Goal: Transaction & Acquisition: Purchase product/service

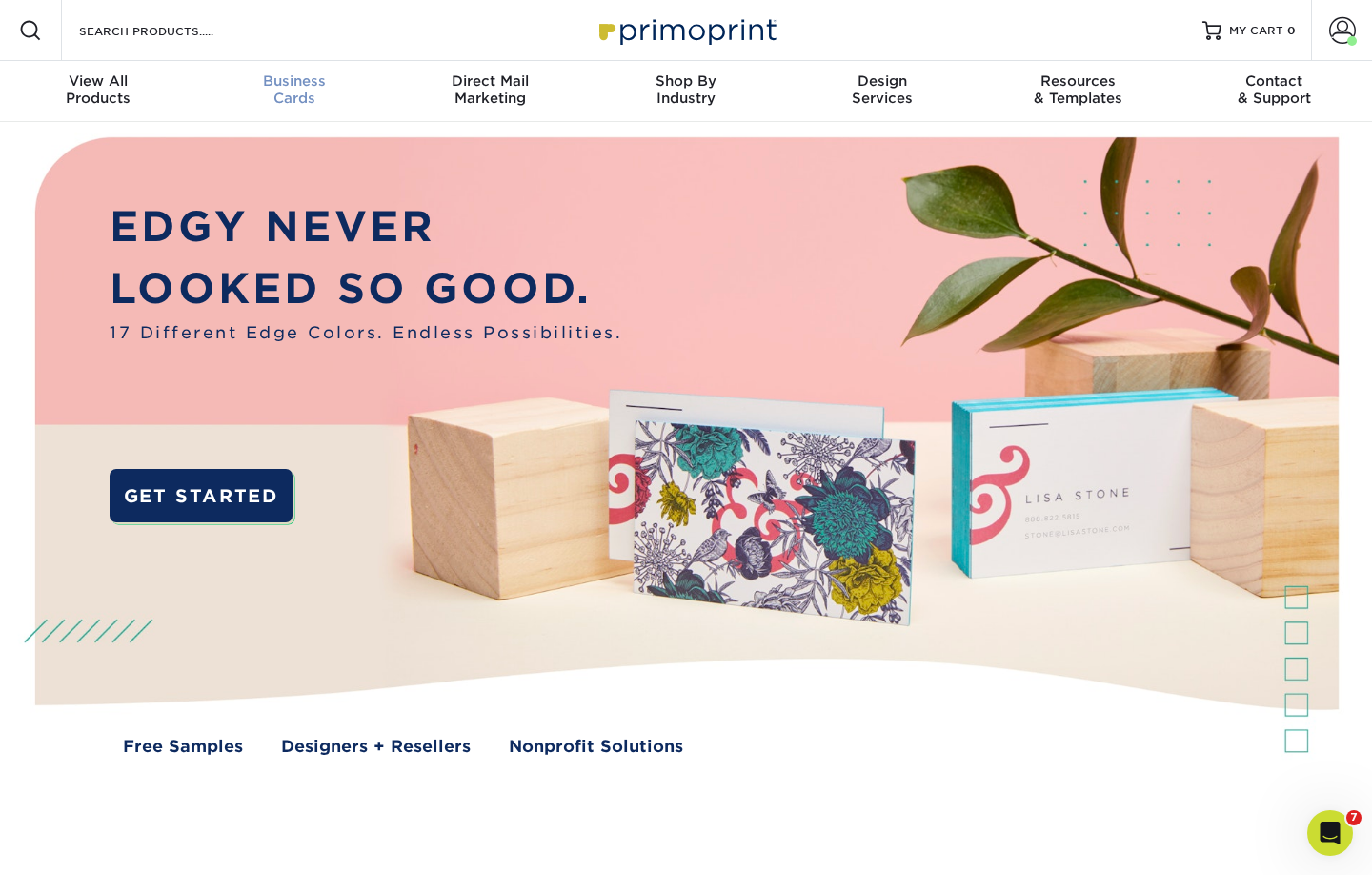
click at [305, 95] on div "Business Cards" at bounding box center [294, 90] width 196 height 34
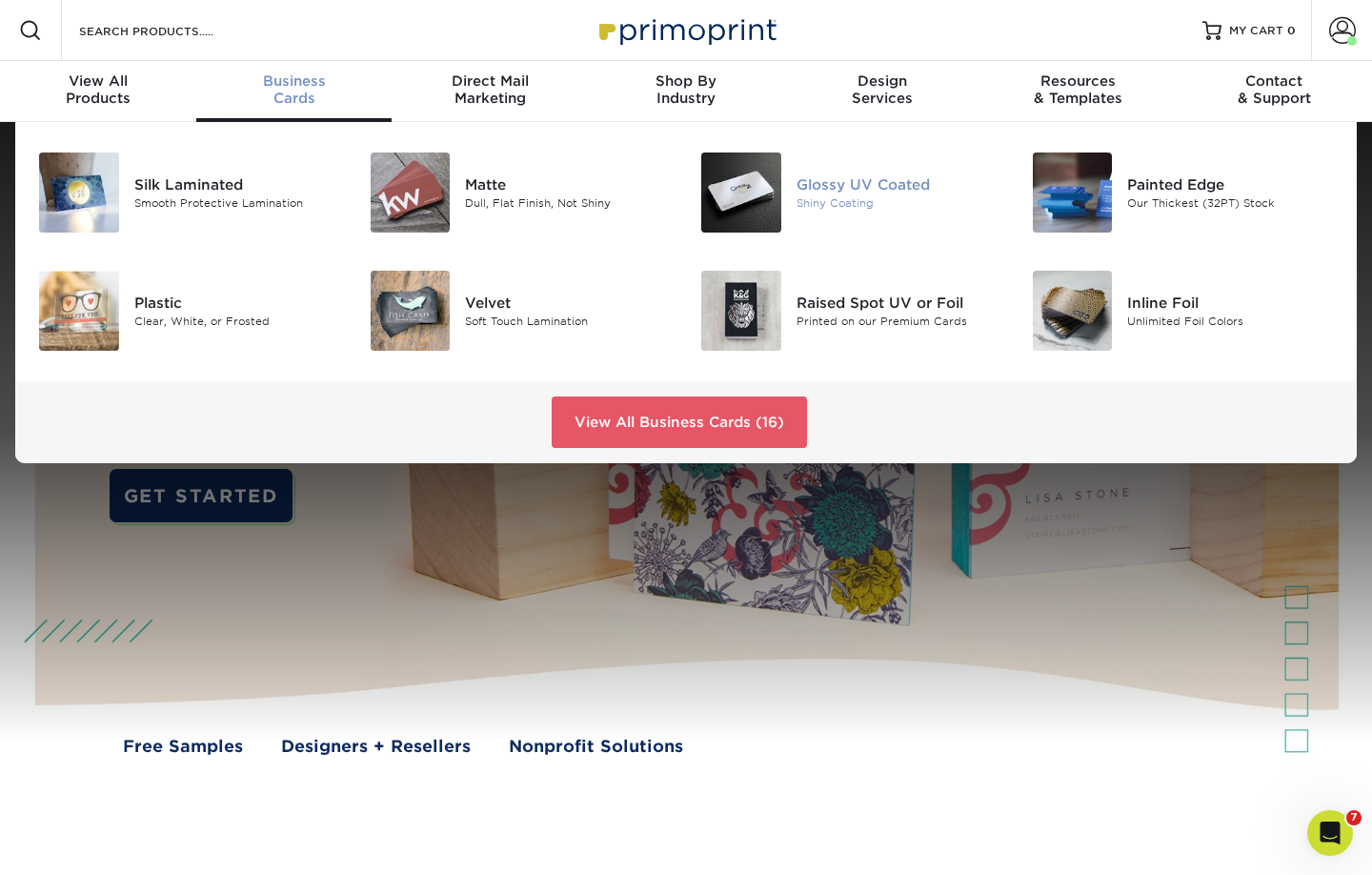
click at [890, 202] on div "Shiny Coating" at bounding box center [899, 203] width 207 height 16
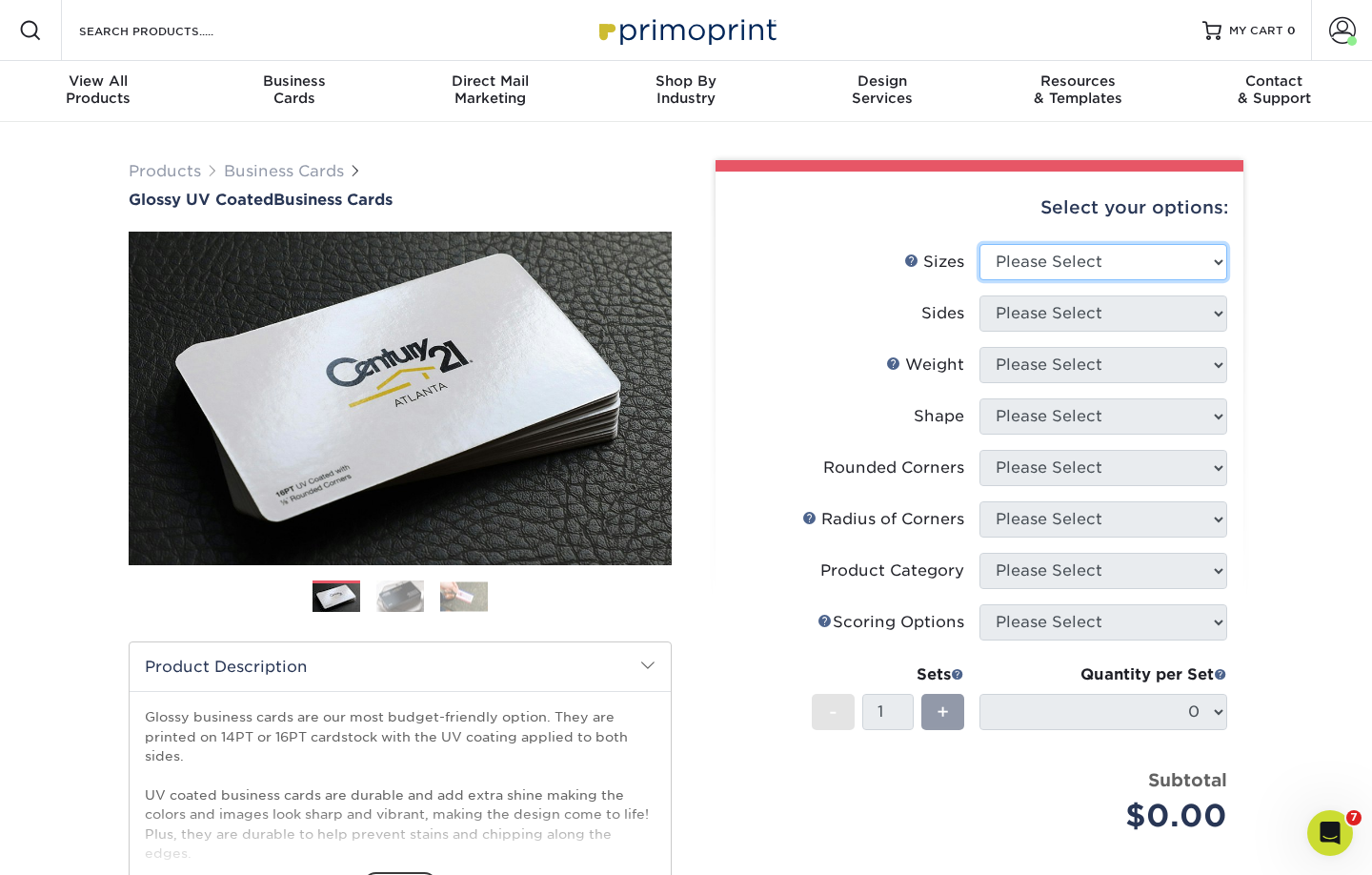
select select "2.00x3.50"
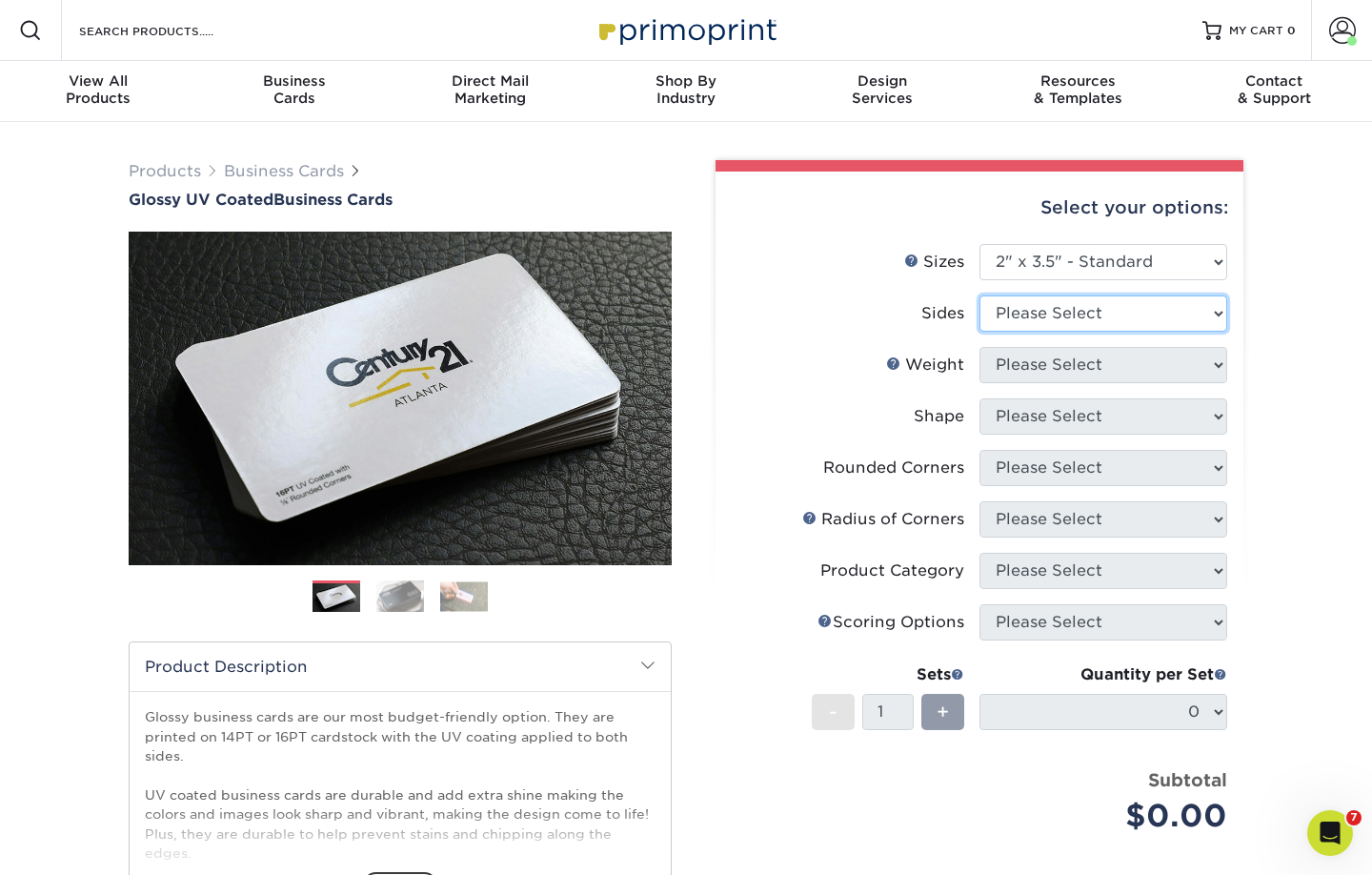
select select "13abbda7-1d64-4f25-8bb2-c179b224825d"
select select "14PT"
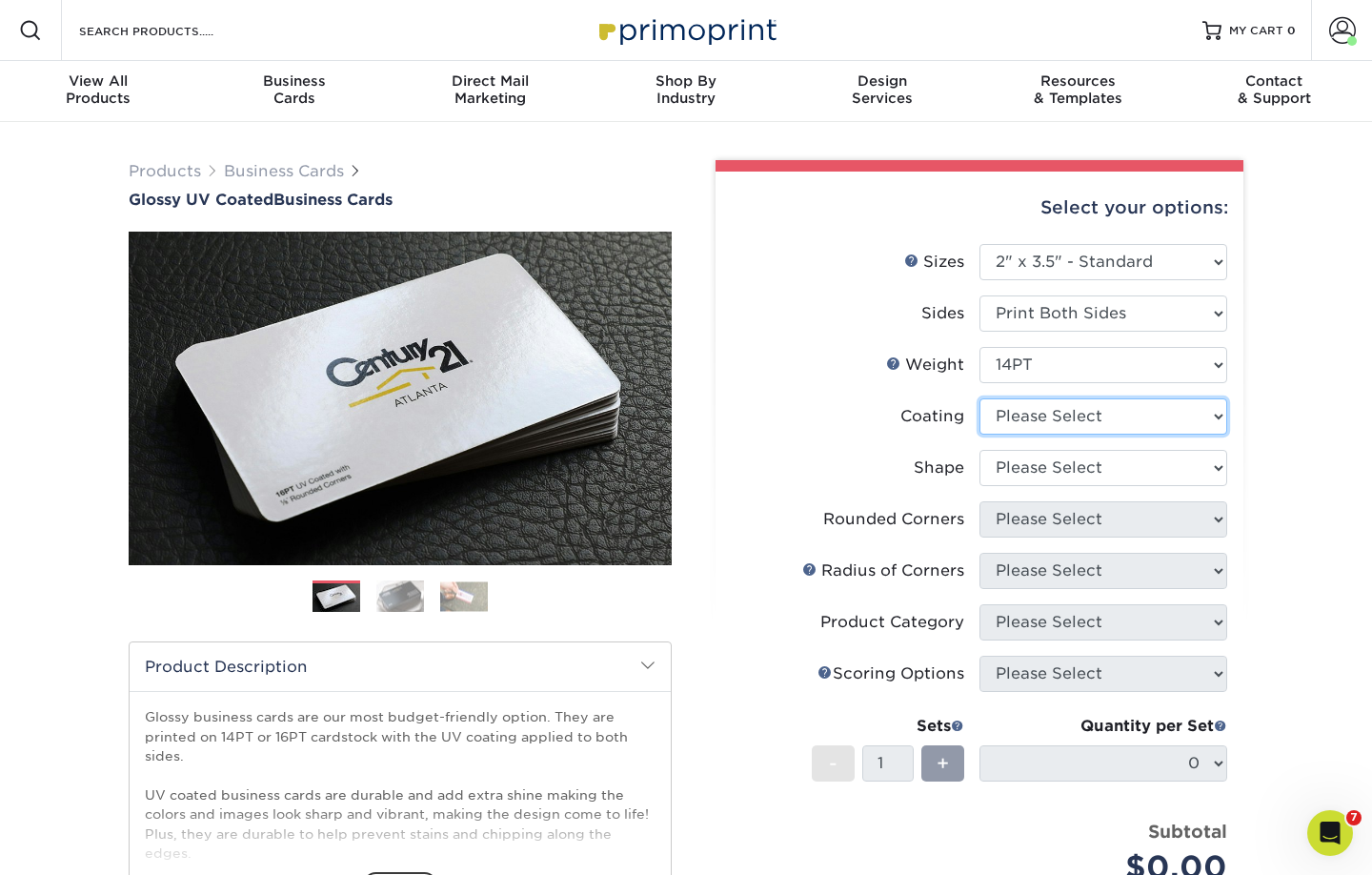
select select "1e8116af-acfc-44b1-83dc-8181aa338834"
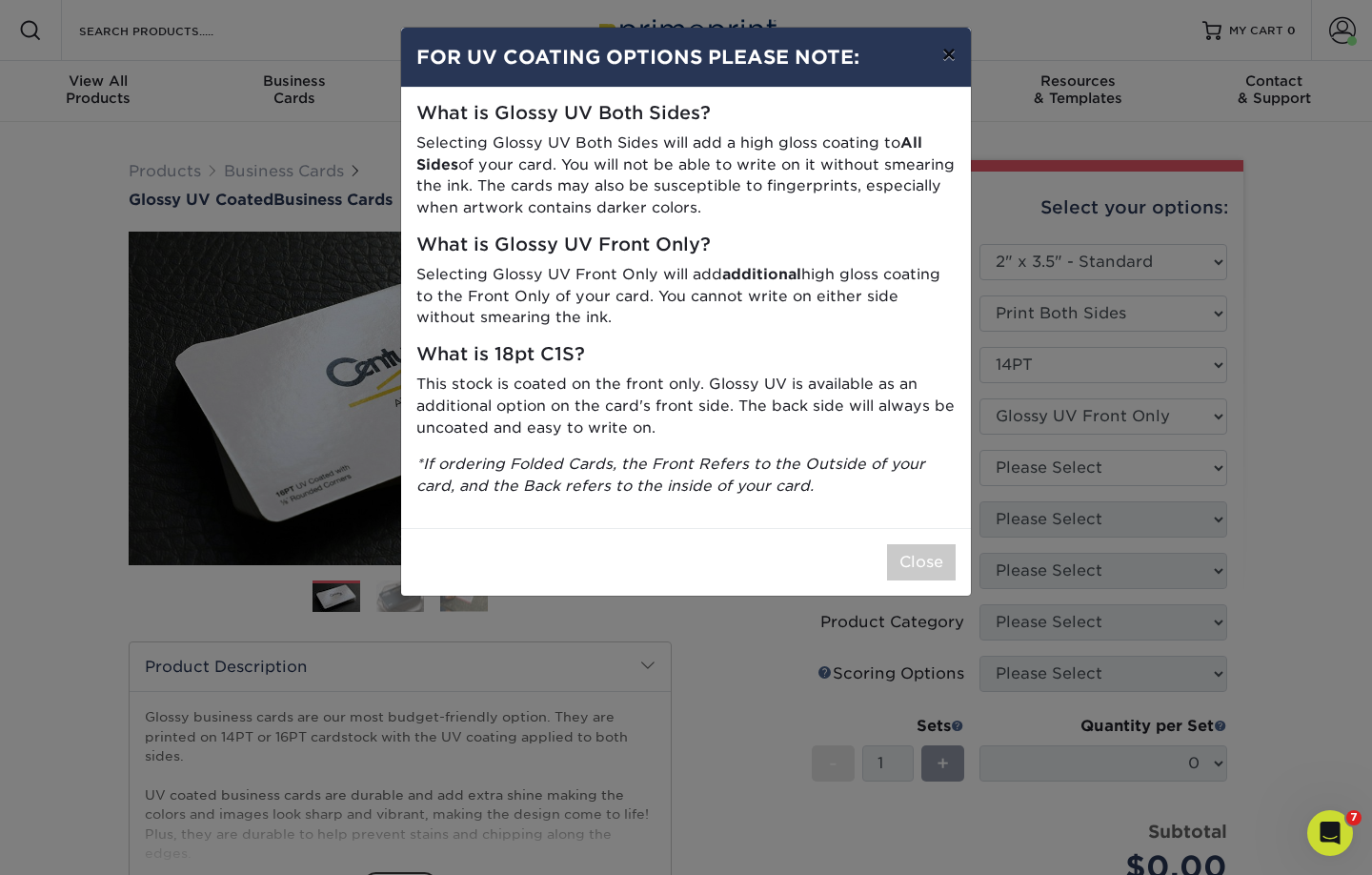
click at [958, 59] on button "×" at bounding box center [949, 54] width 44 height 53
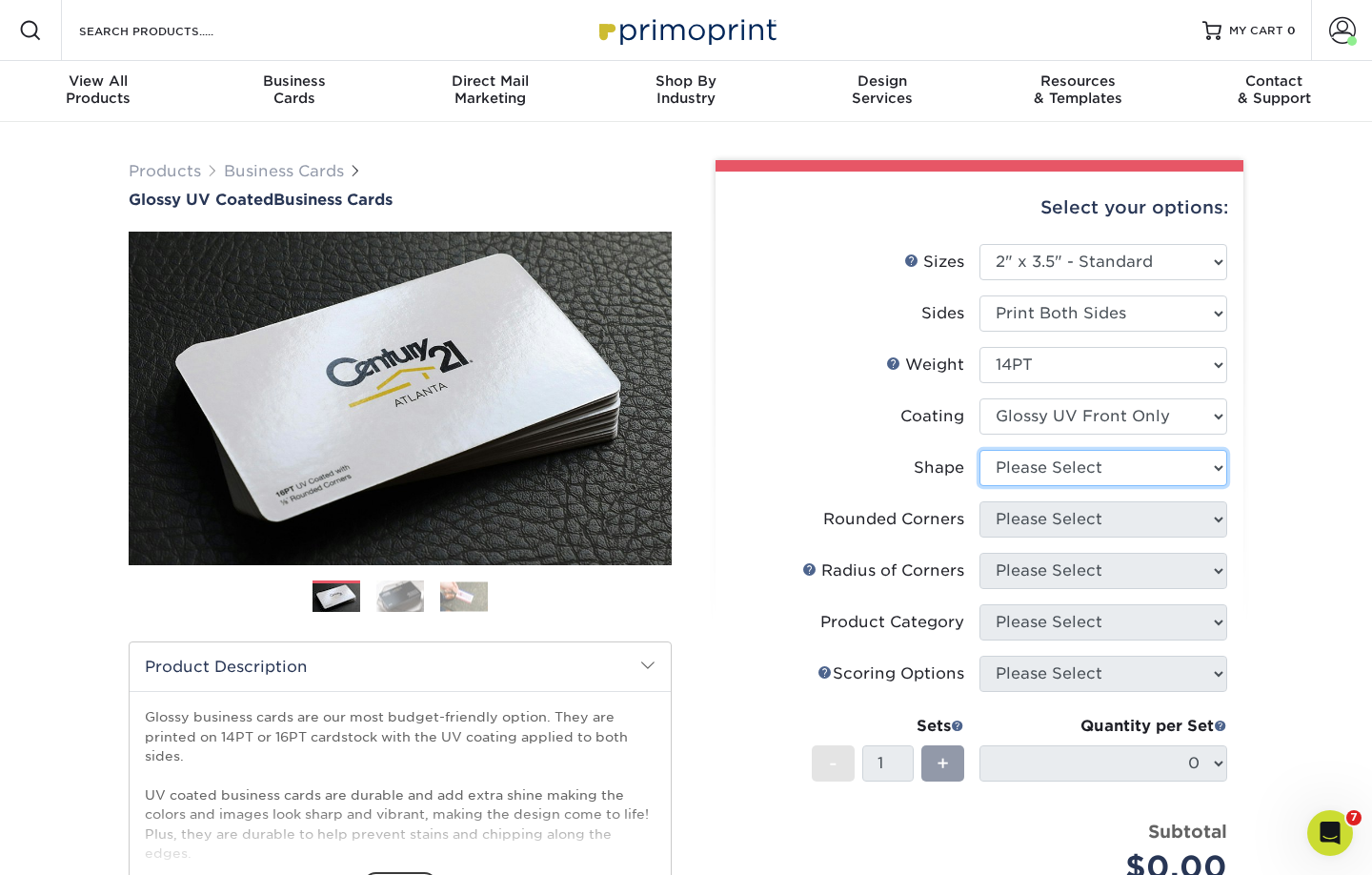
select select "standard"
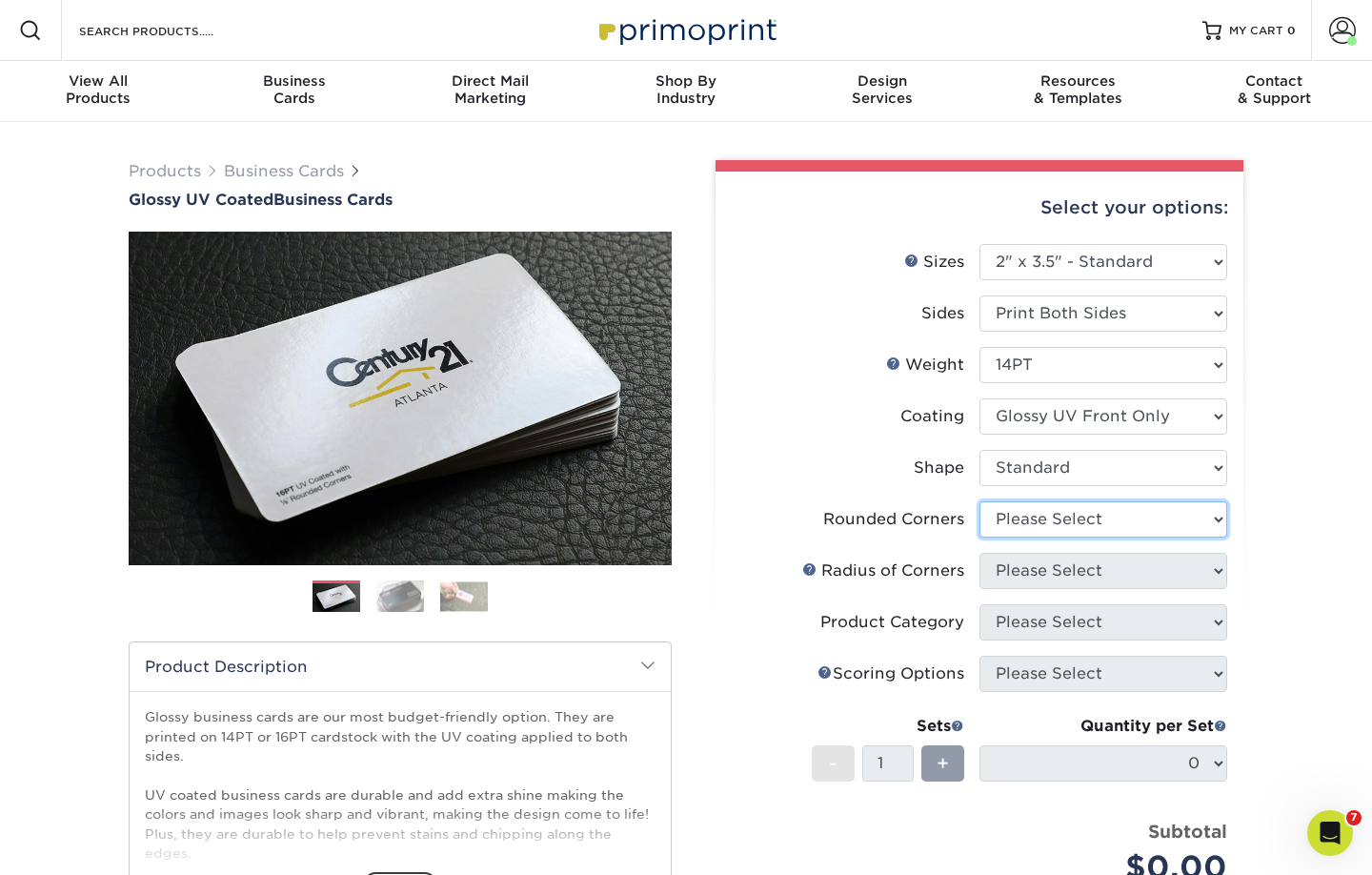
select select "0"
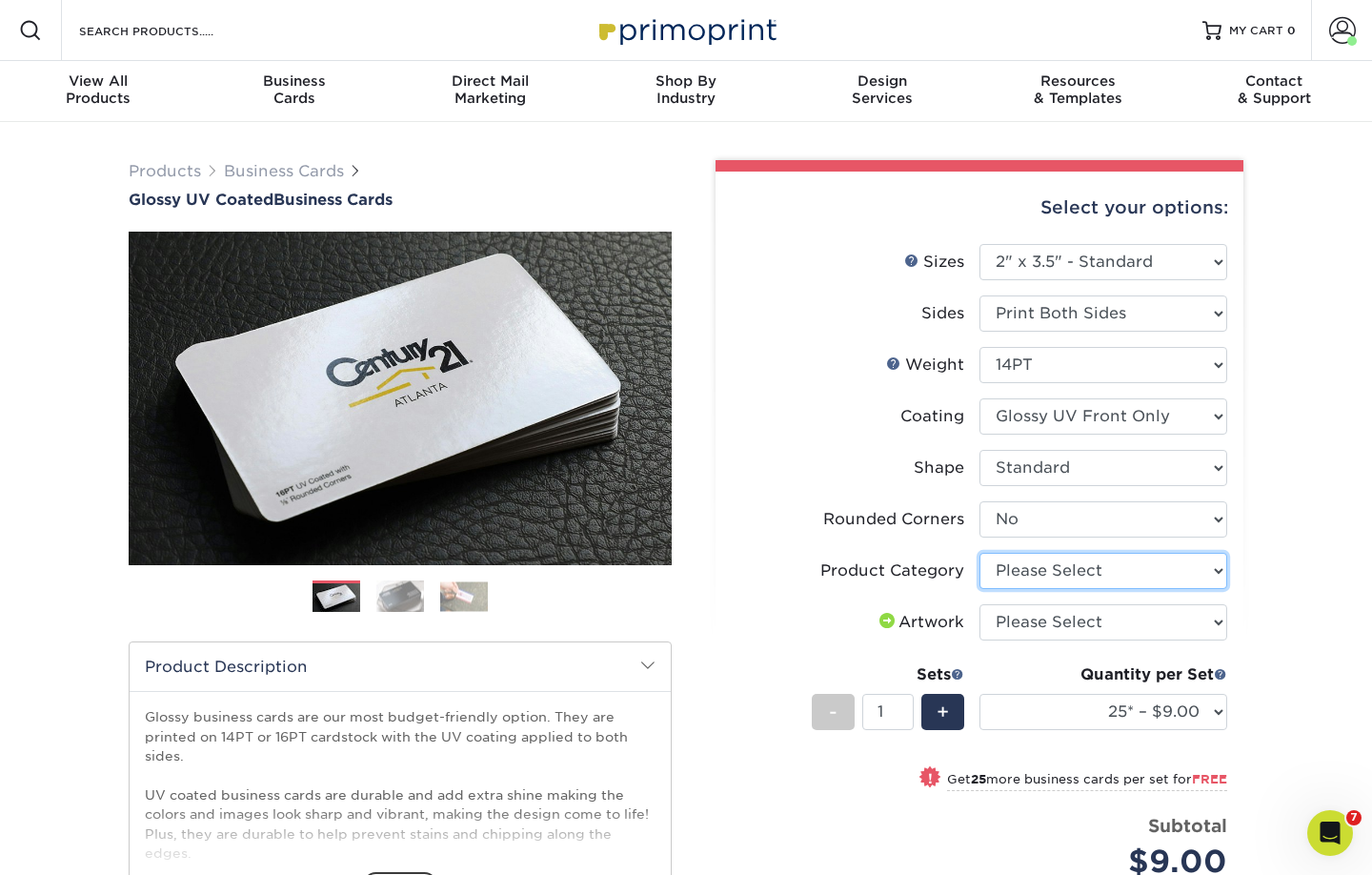
select select "3b5148f1-0588-4f88-a218-97bcfdce65c1"
select select "upload"
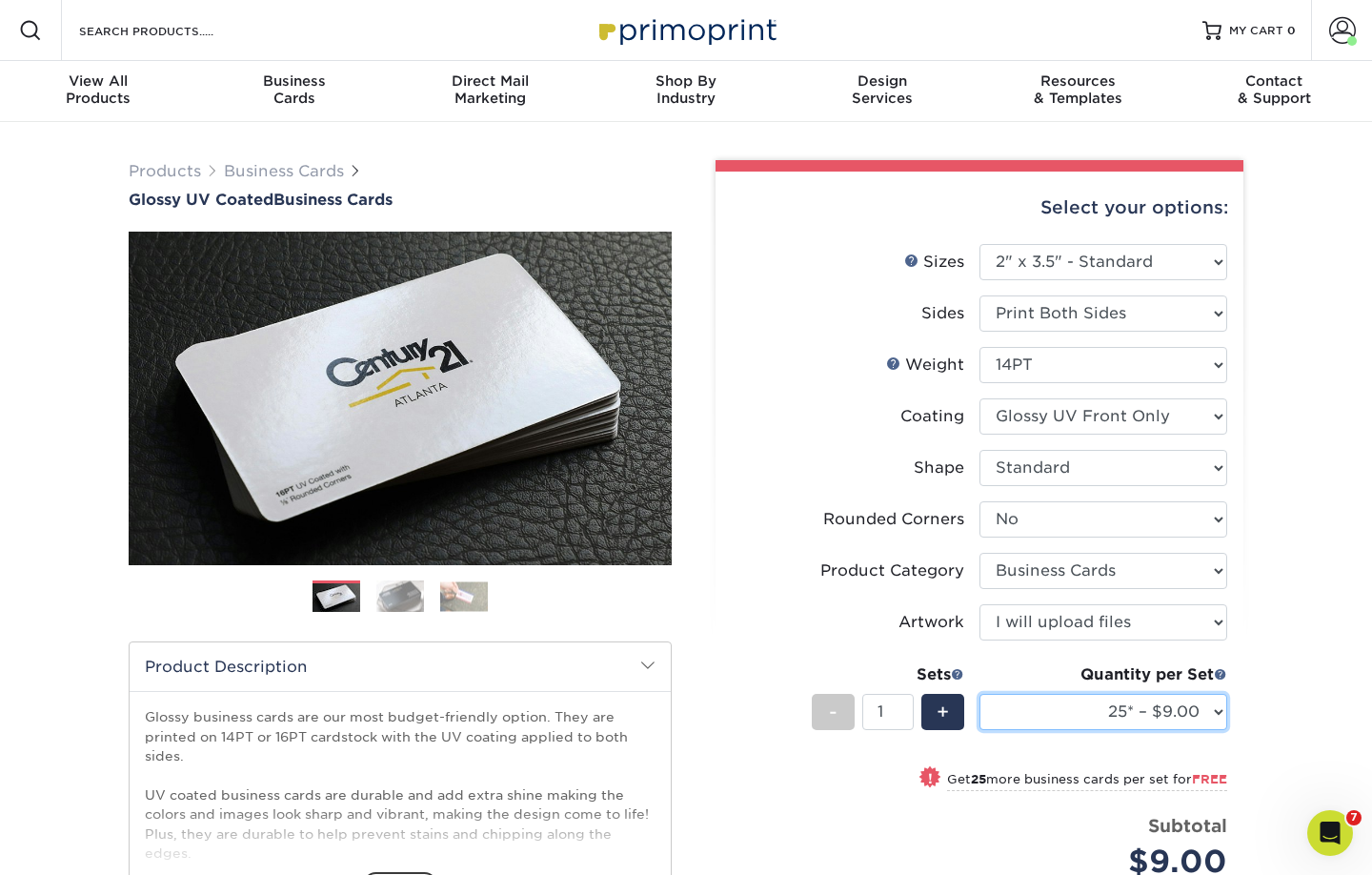
select select "500 – $33.00"
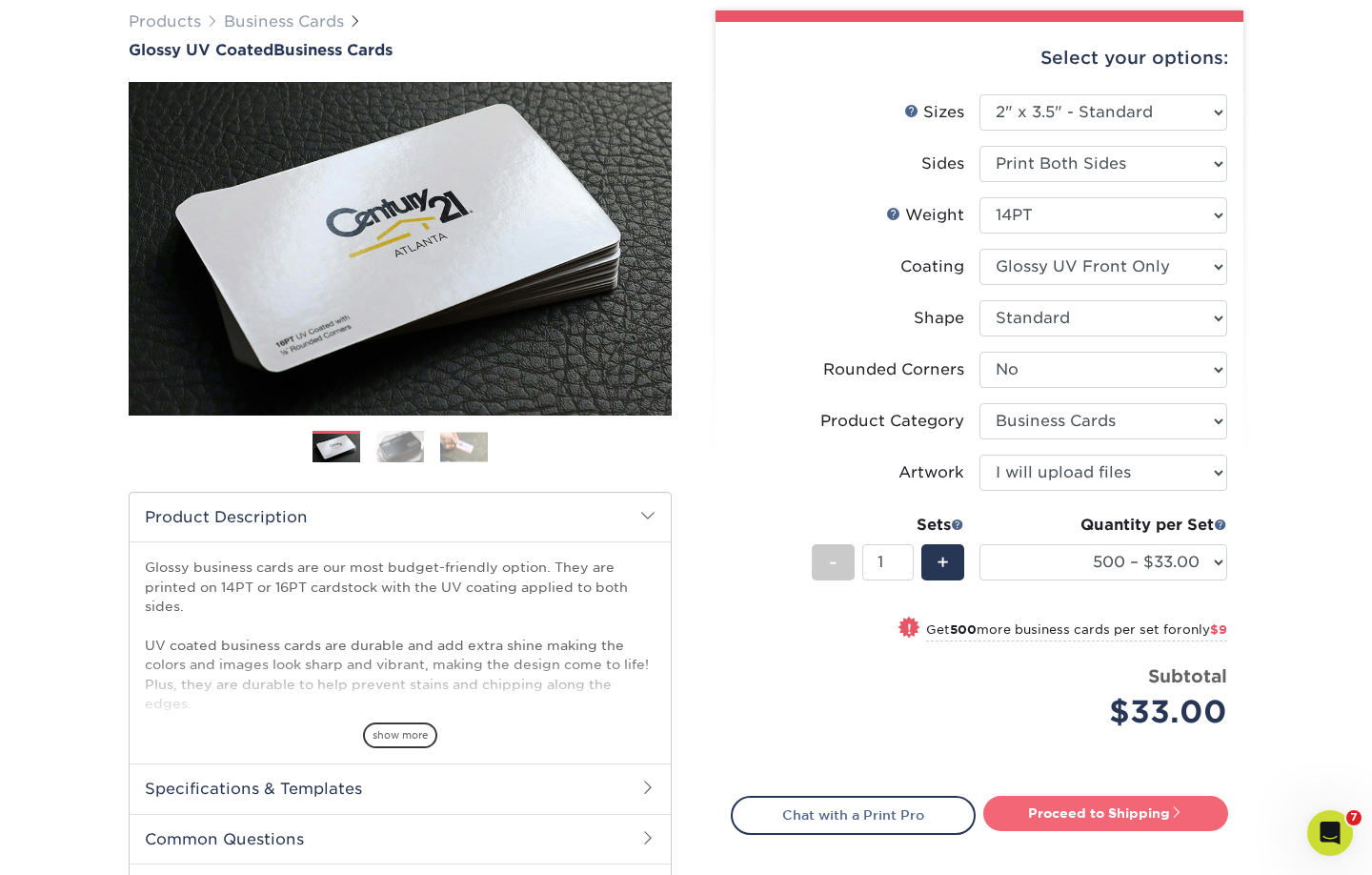
click at [1100, 816] on link "Proceed to Shipping" at bounding box center [1105, 813] width 245 height 34
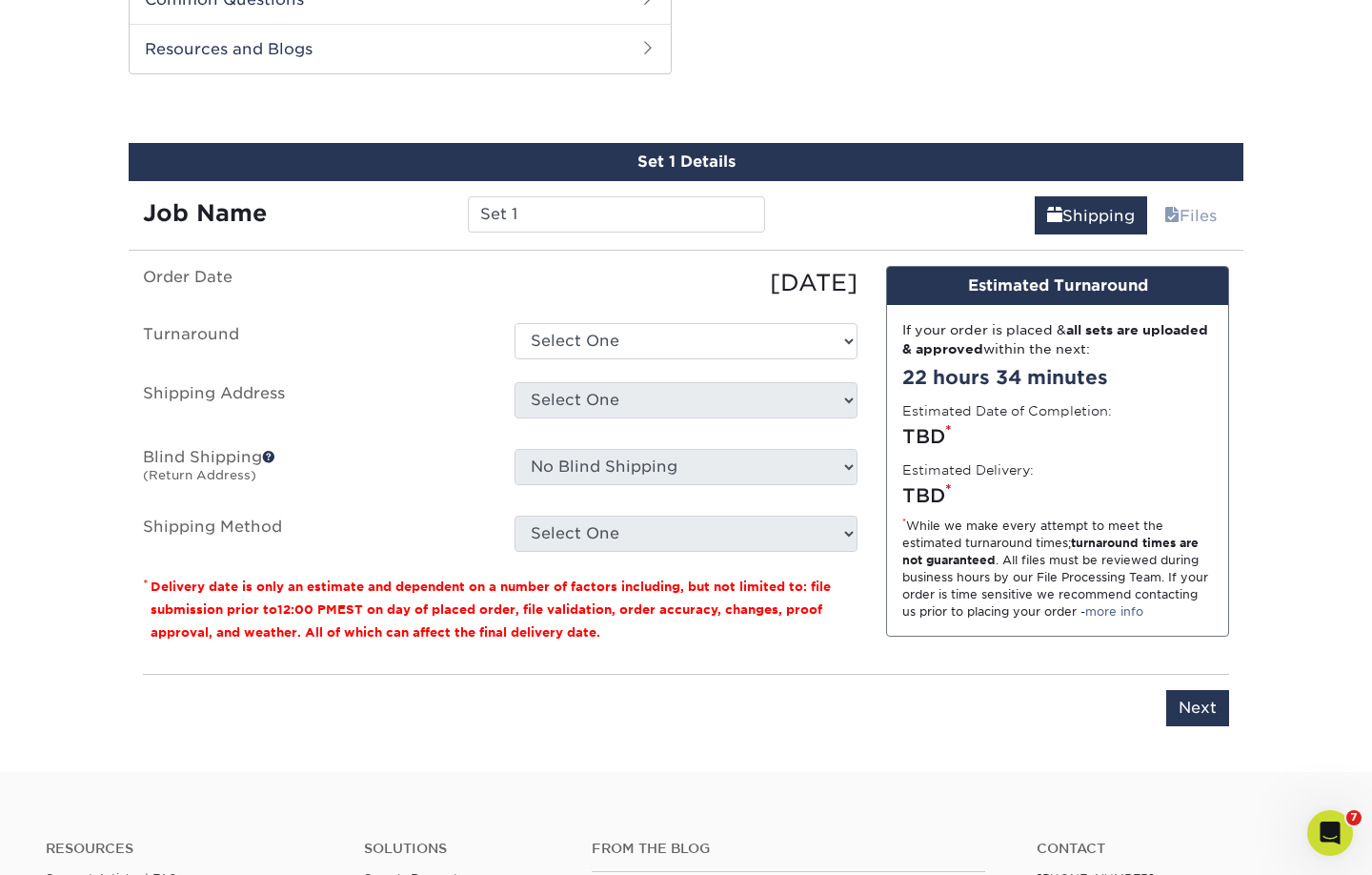
scroll to position [996, 0]
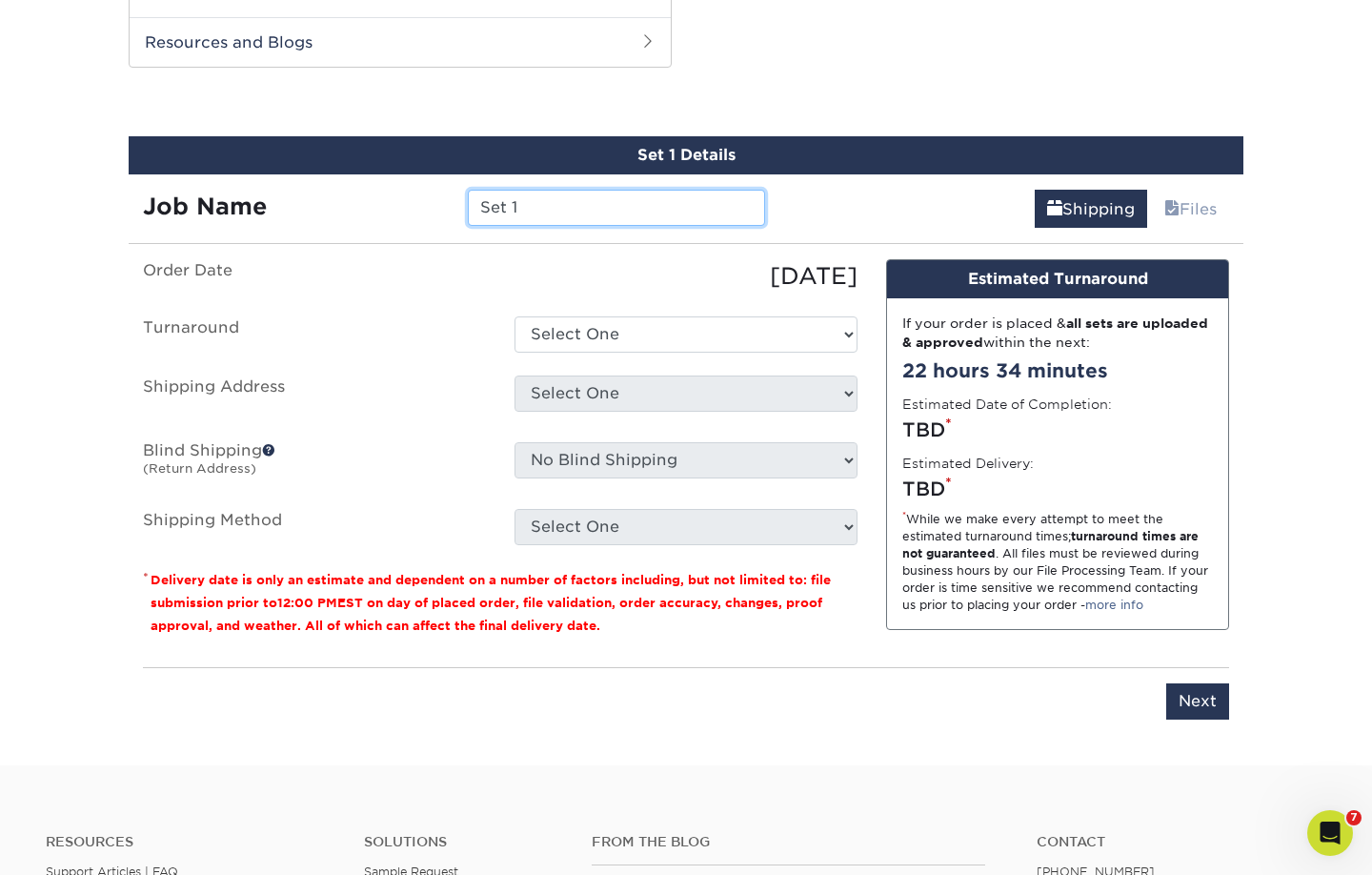
click at [615, 202] on input "Set 1" at bounding box center [615, 208] width 296 height 36
type input "[PERSON_NAME]"
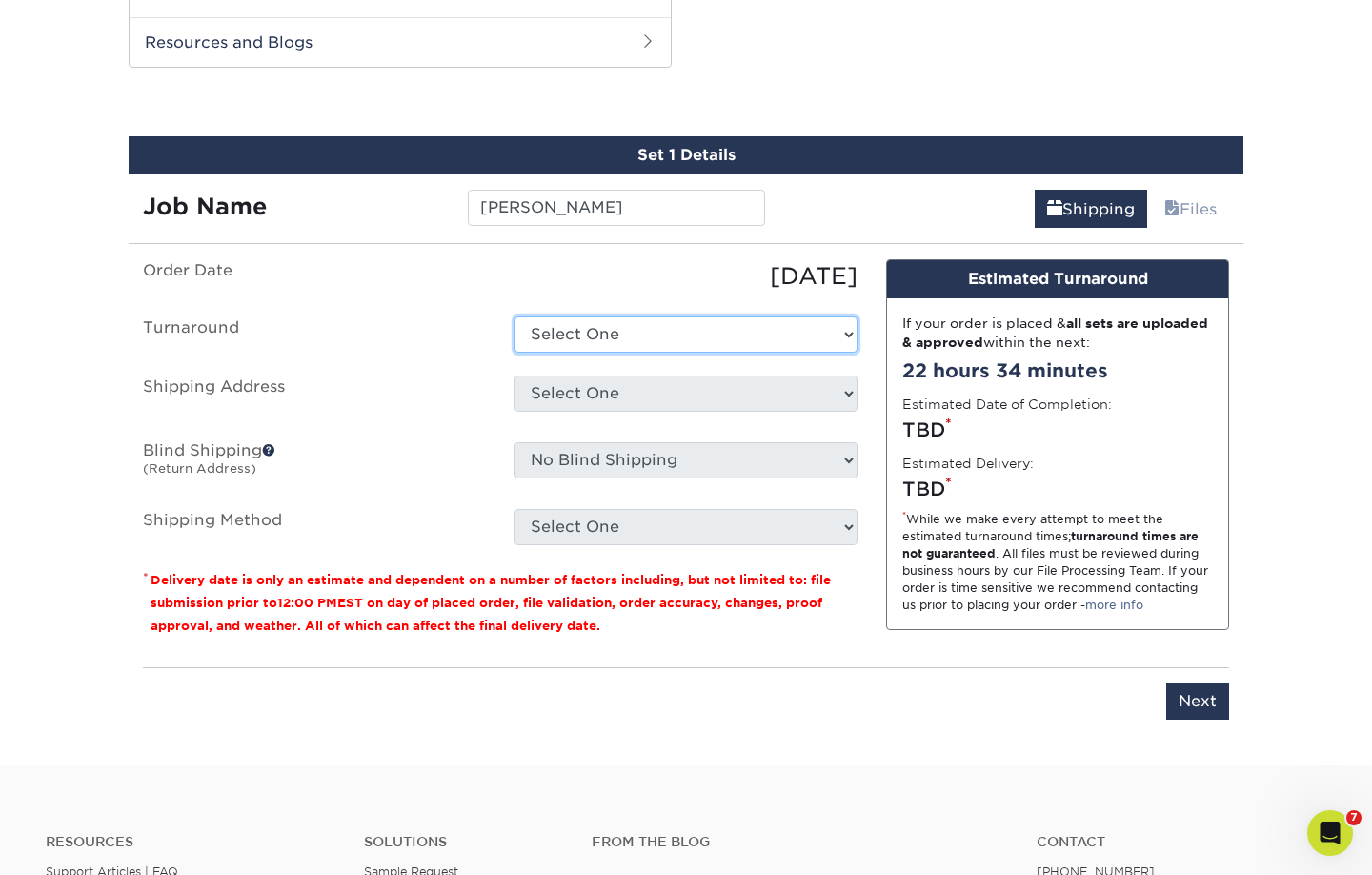
select select "4ed5b183-8b0a-4e92-90c2-1c9810e7d032"
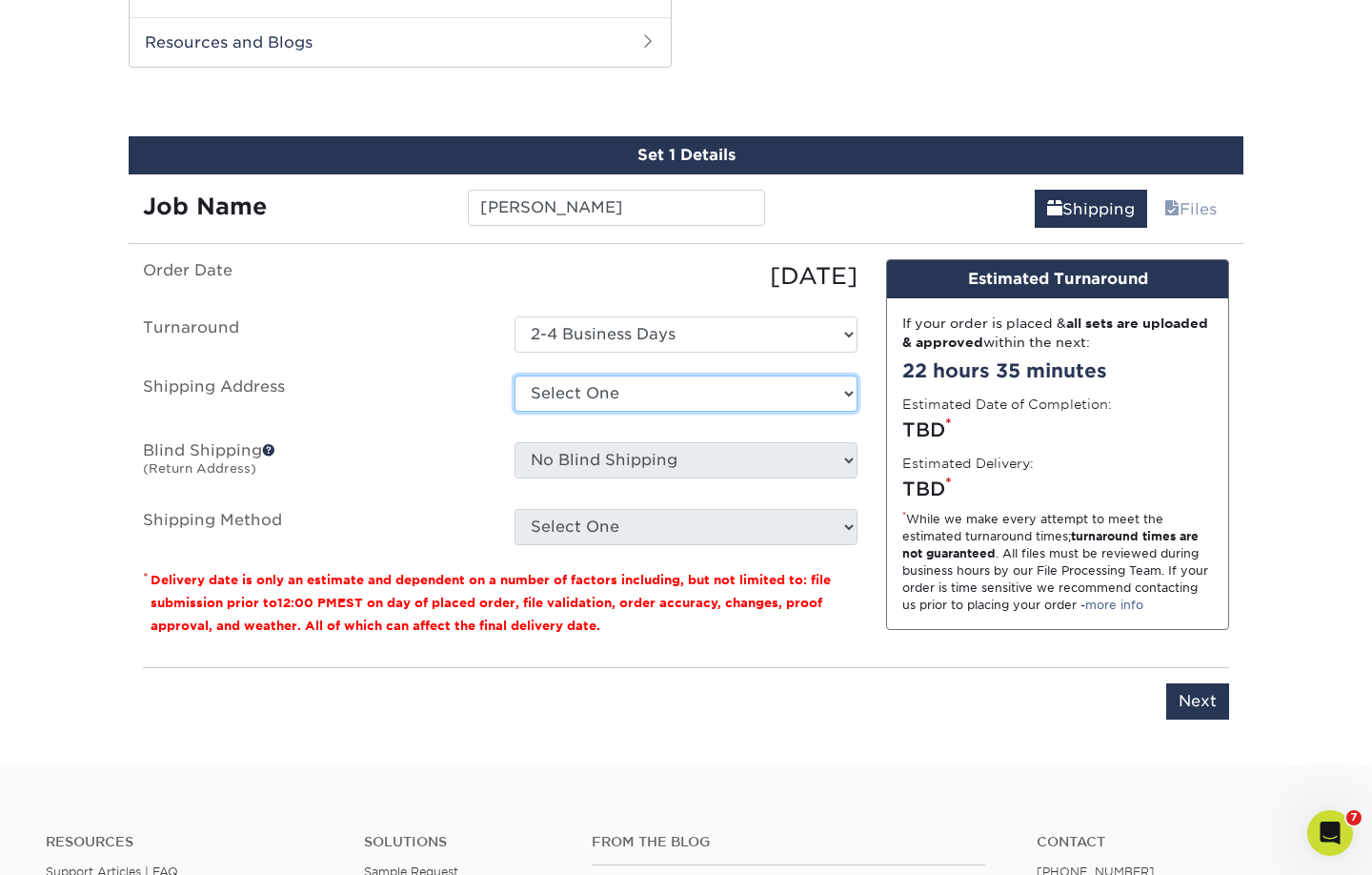
select select "32595"
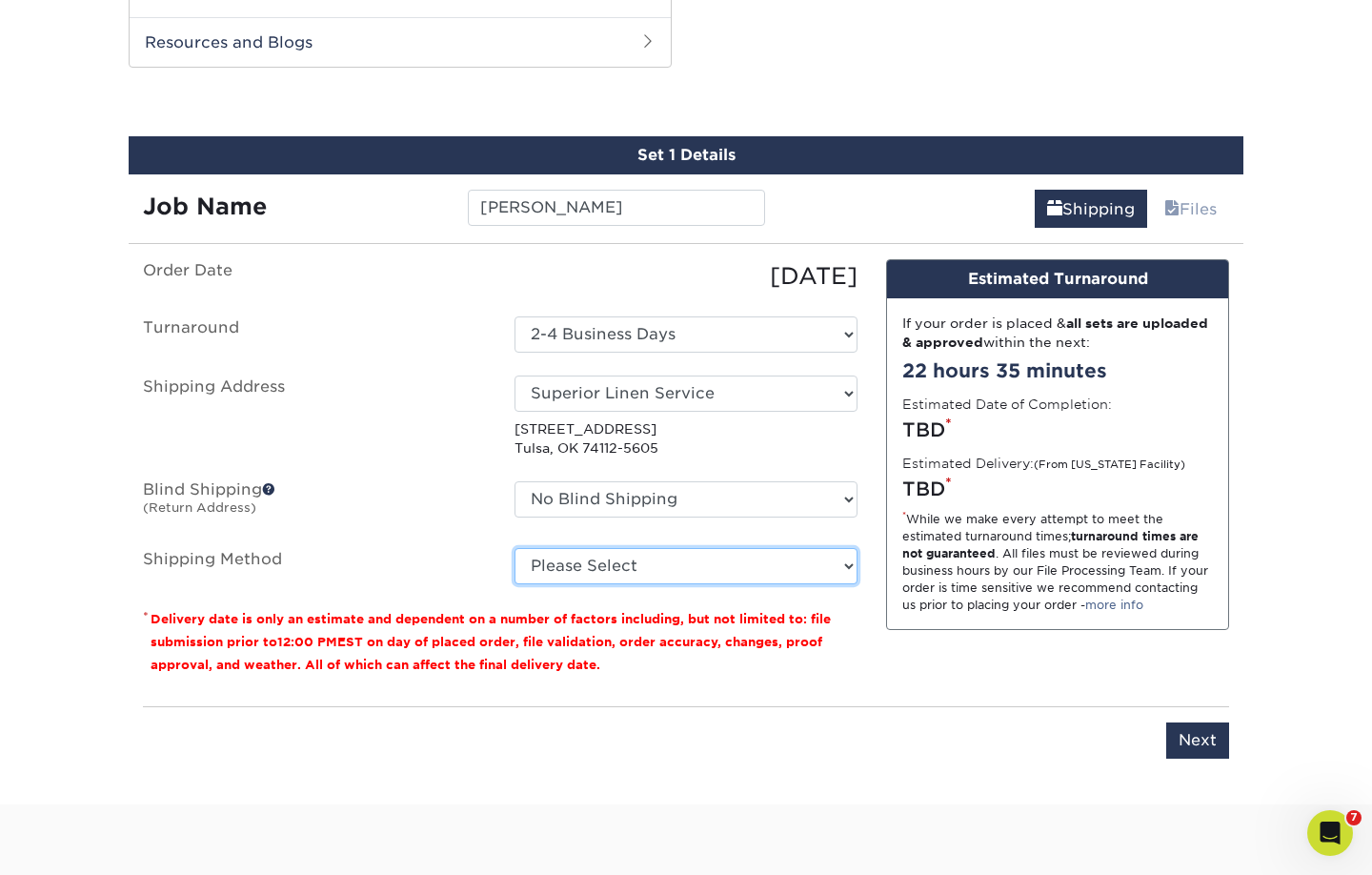
select select "03"
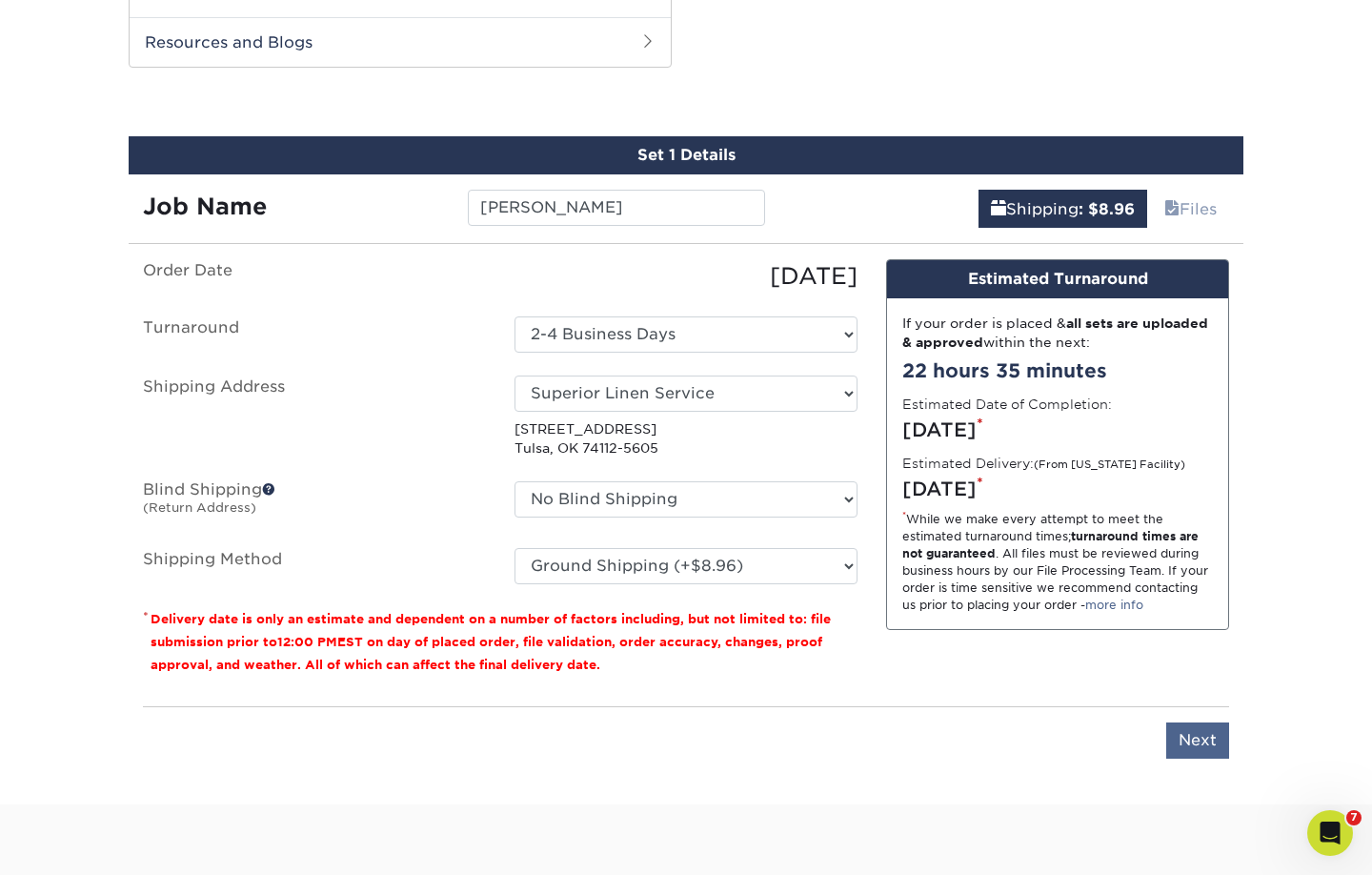
click at [1169, 750] on input "Next" at bounding box center [1198, 741] width 63 height 36
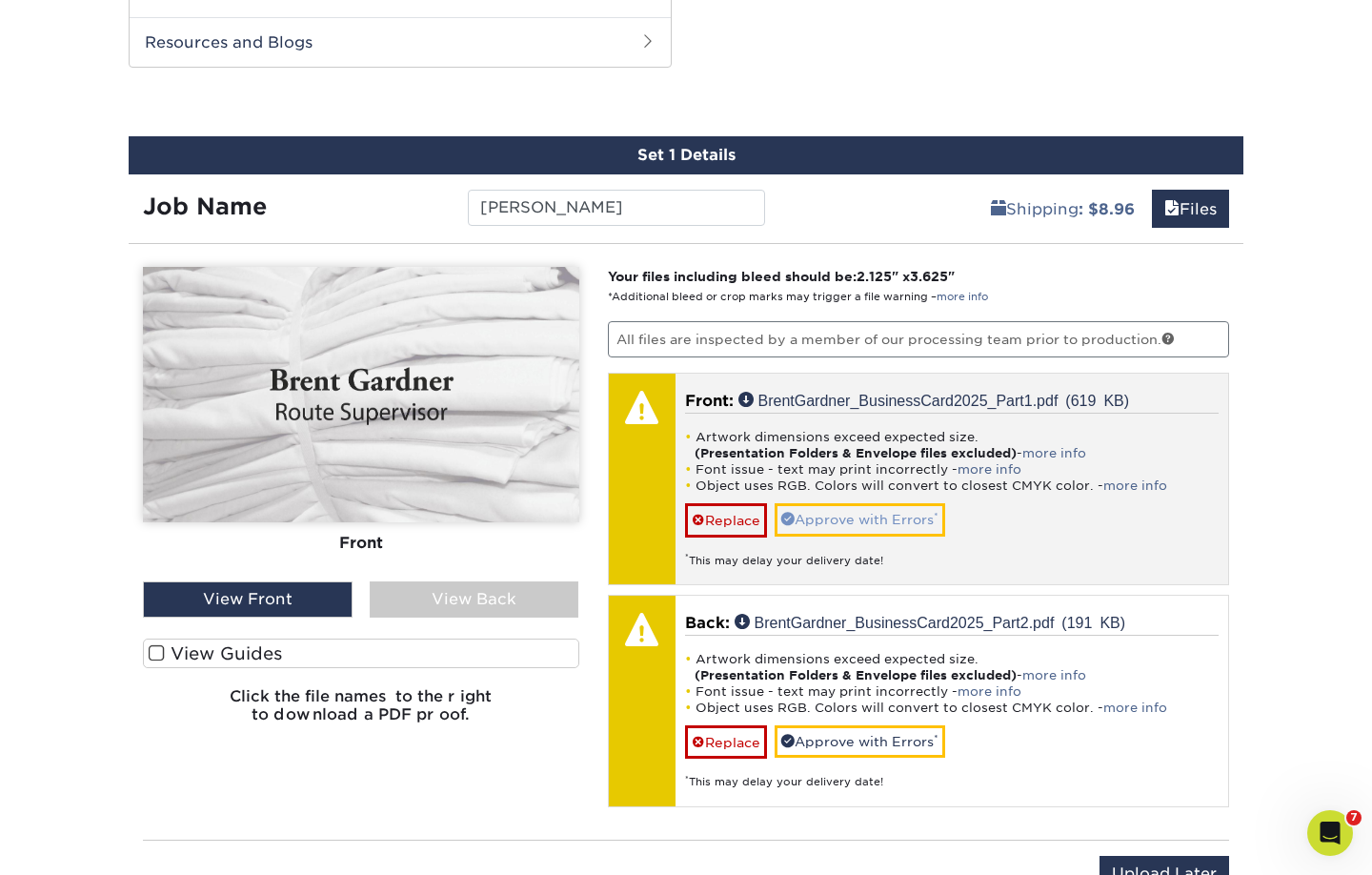
click at [872, 517] on link "Approve with Errors *" at bounding box center [859, 519] width 171 height 32
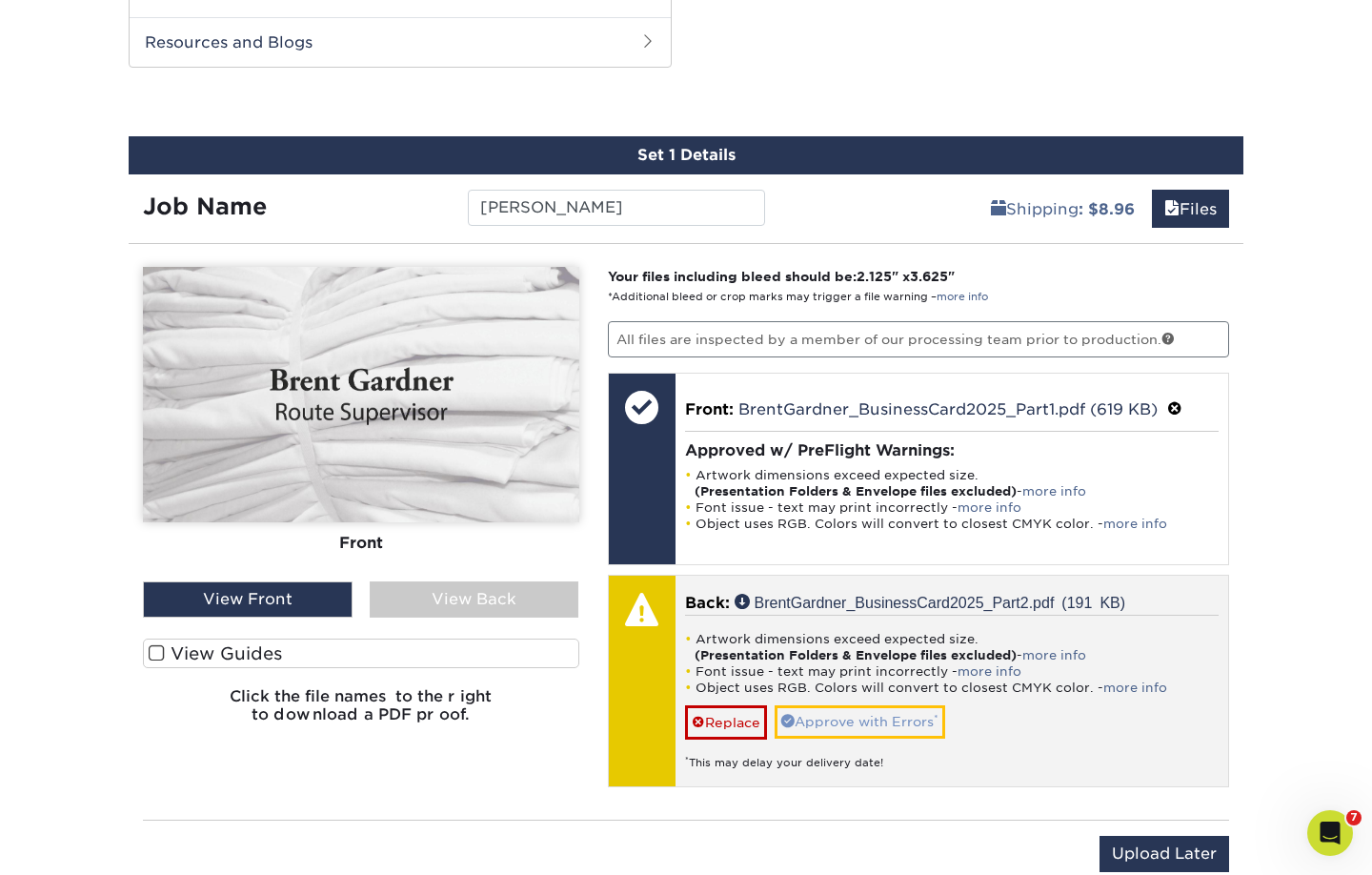
click at [853, 712] on link "Approve with Errors *" at bounding box center [859, 722] width 171 height 32
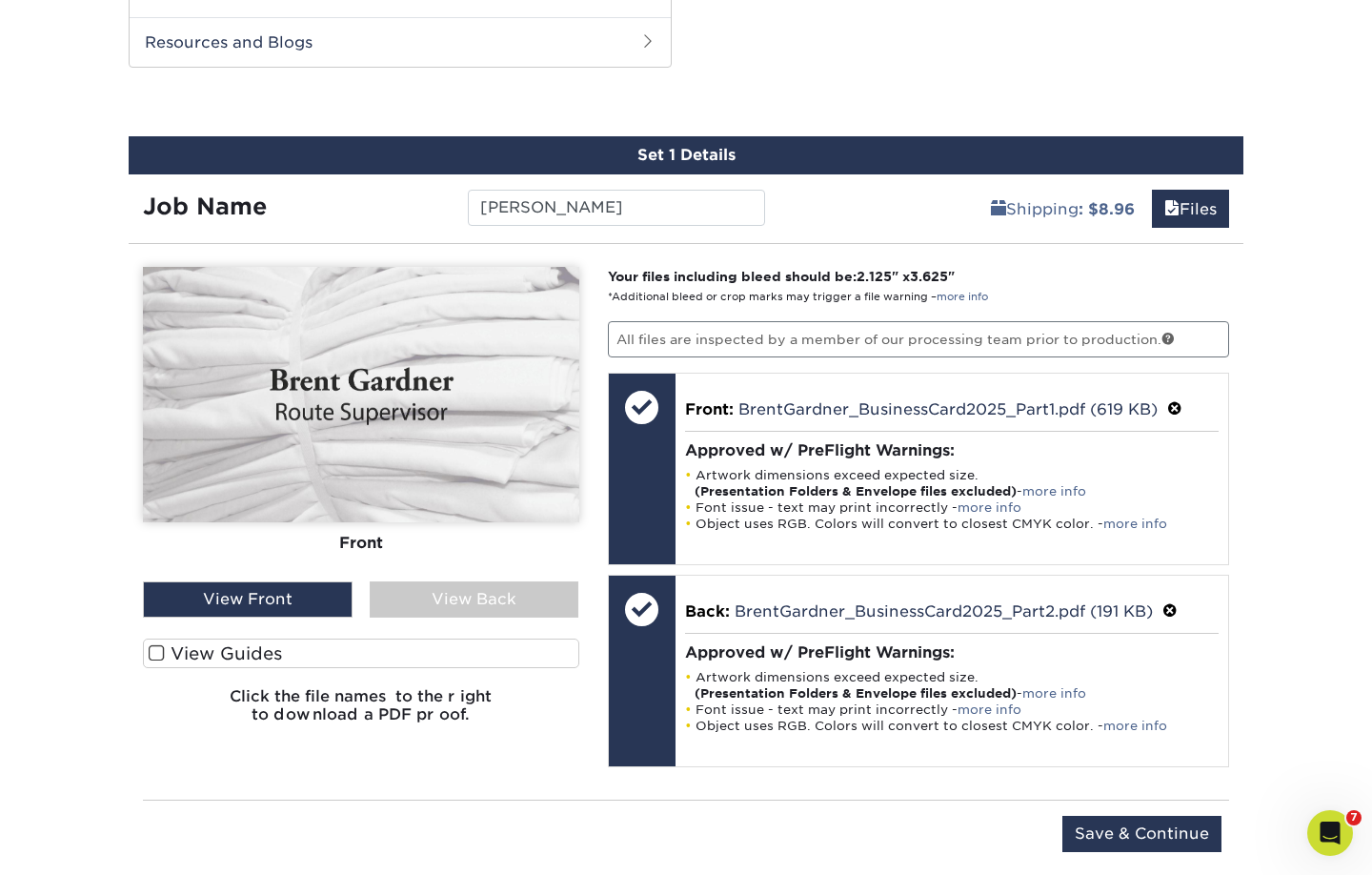
click at [419, 598] on div "View Back" at bounding box center [474, 600] width 210 height 36
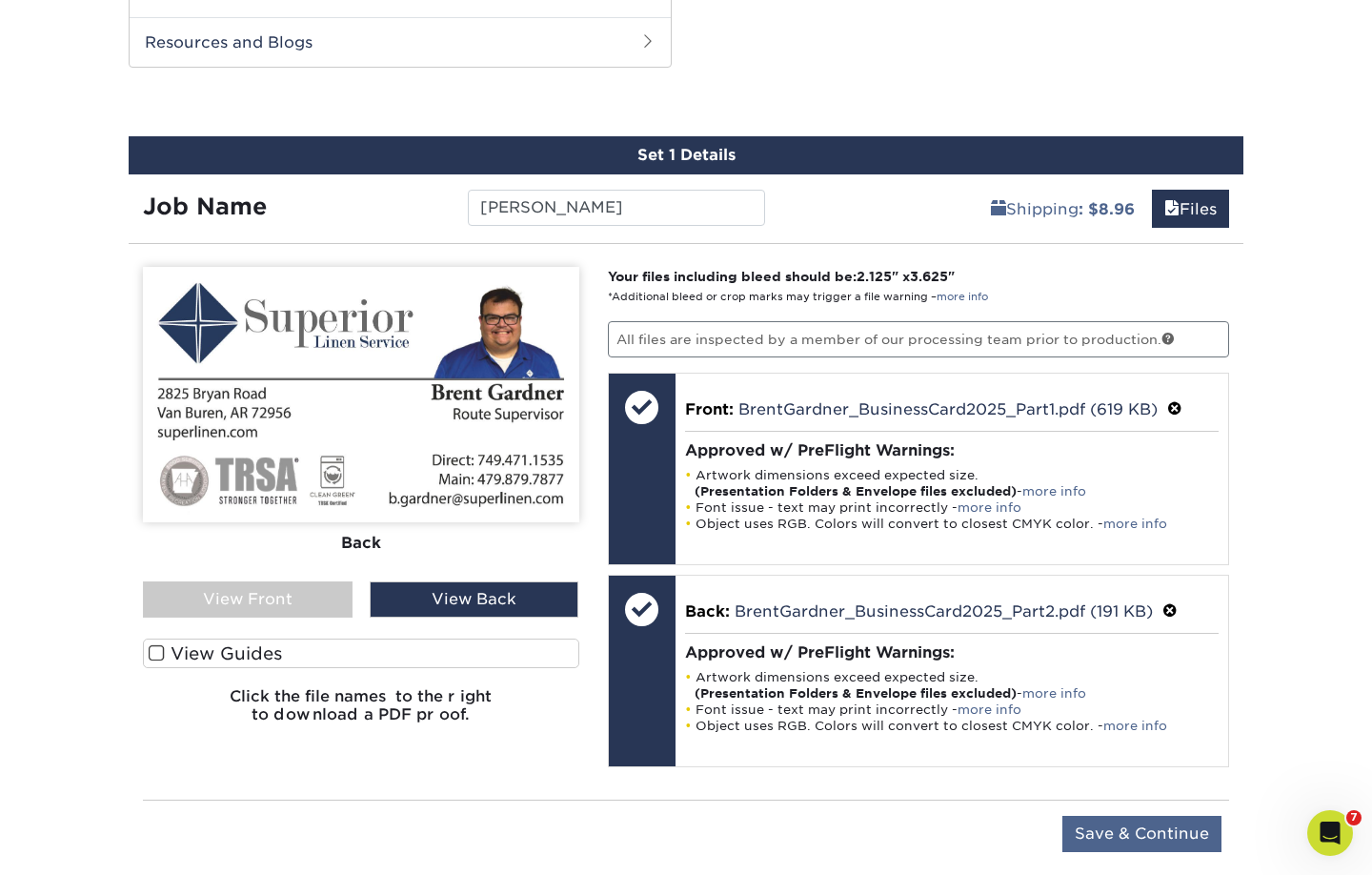
click at [1148, 825] on input "Save & Continue" at bounding box center [1141, 834] width 159 height 36
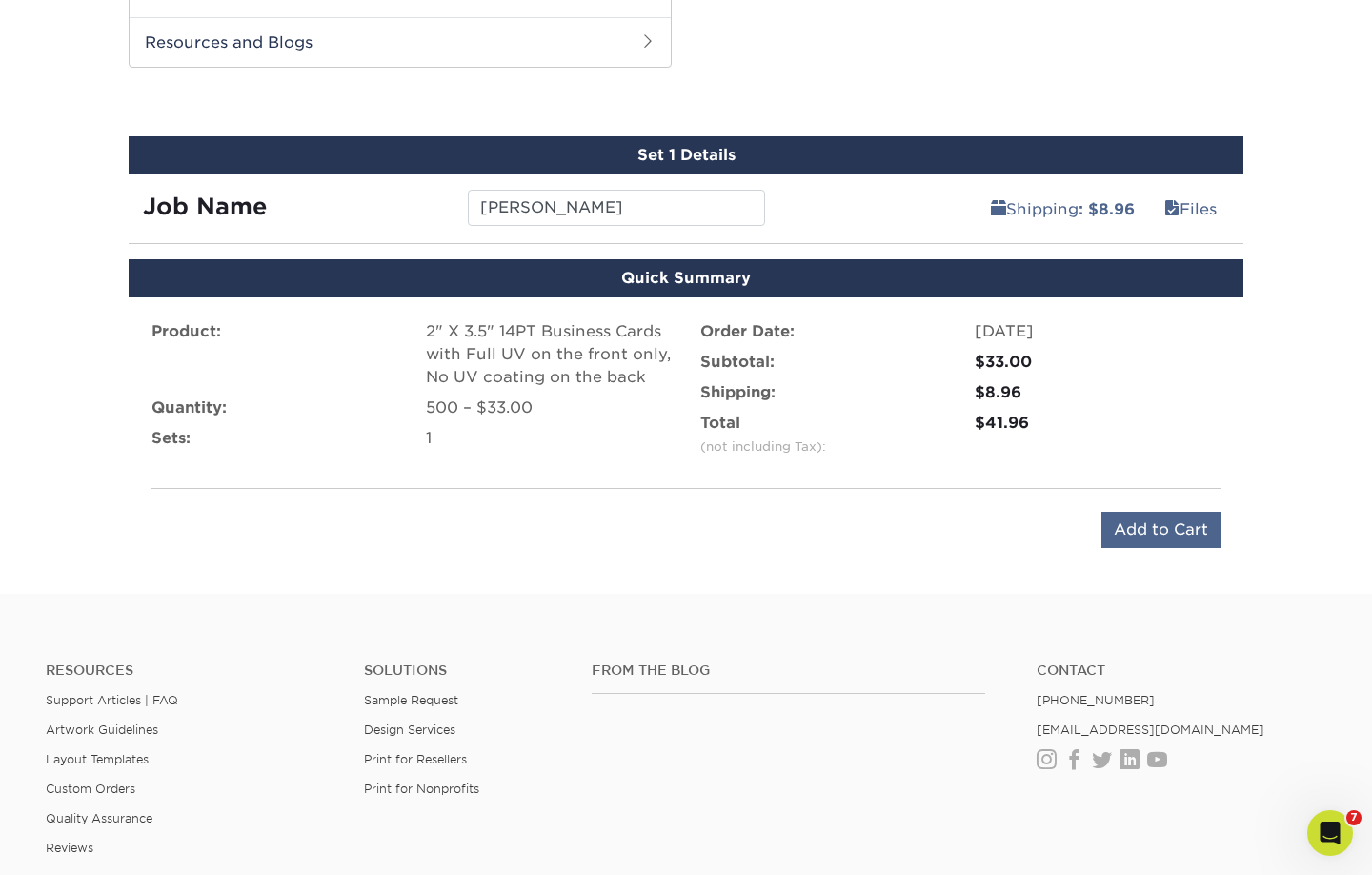
click at [1172, 531] on input "Add to Cart" at bounding box center [1160, 530] width 119 height 36
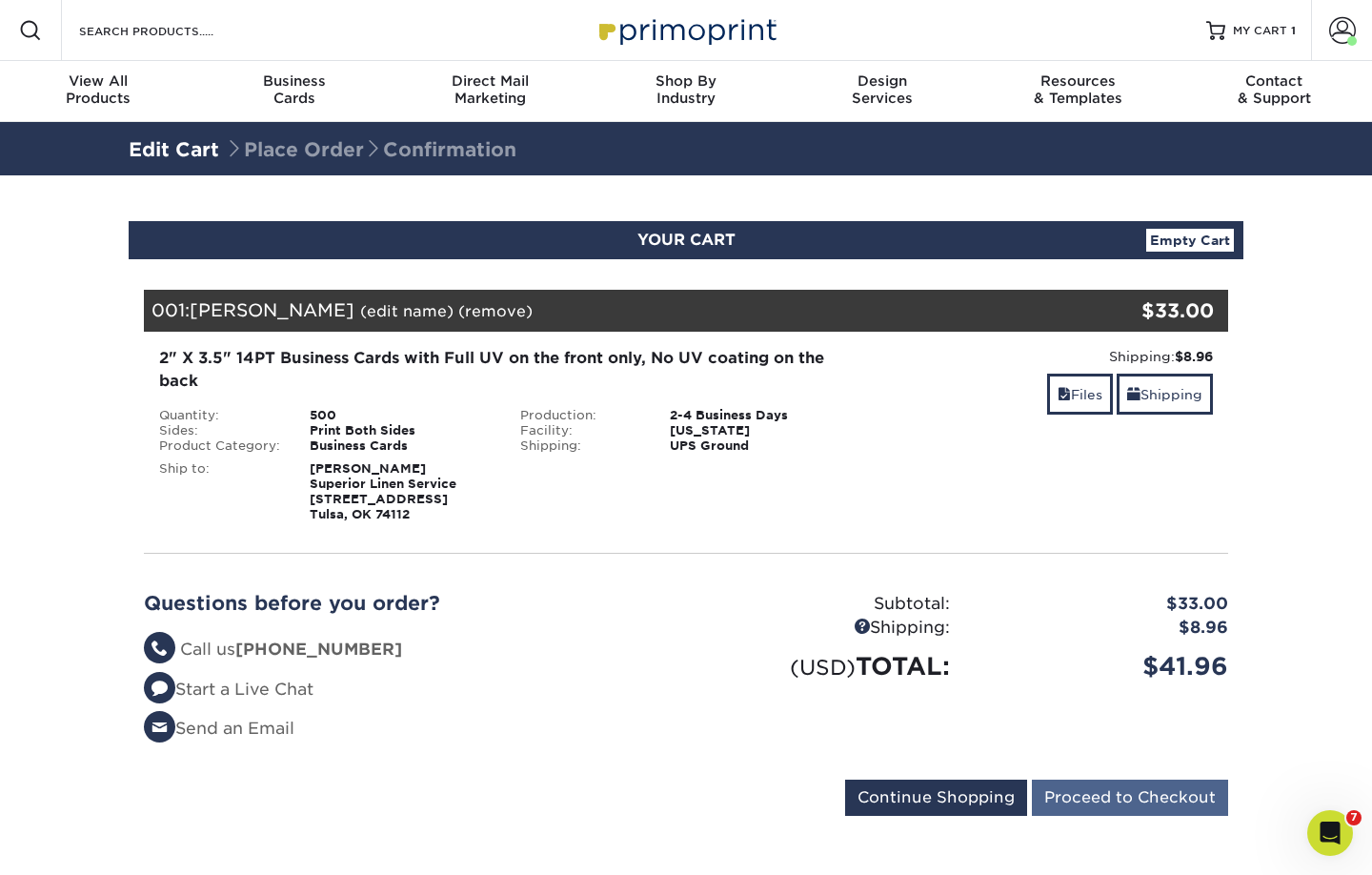
click at [1140, 801] on input "Proceed to Checkout" at bounding box center [1130, 798] width 196 height 36
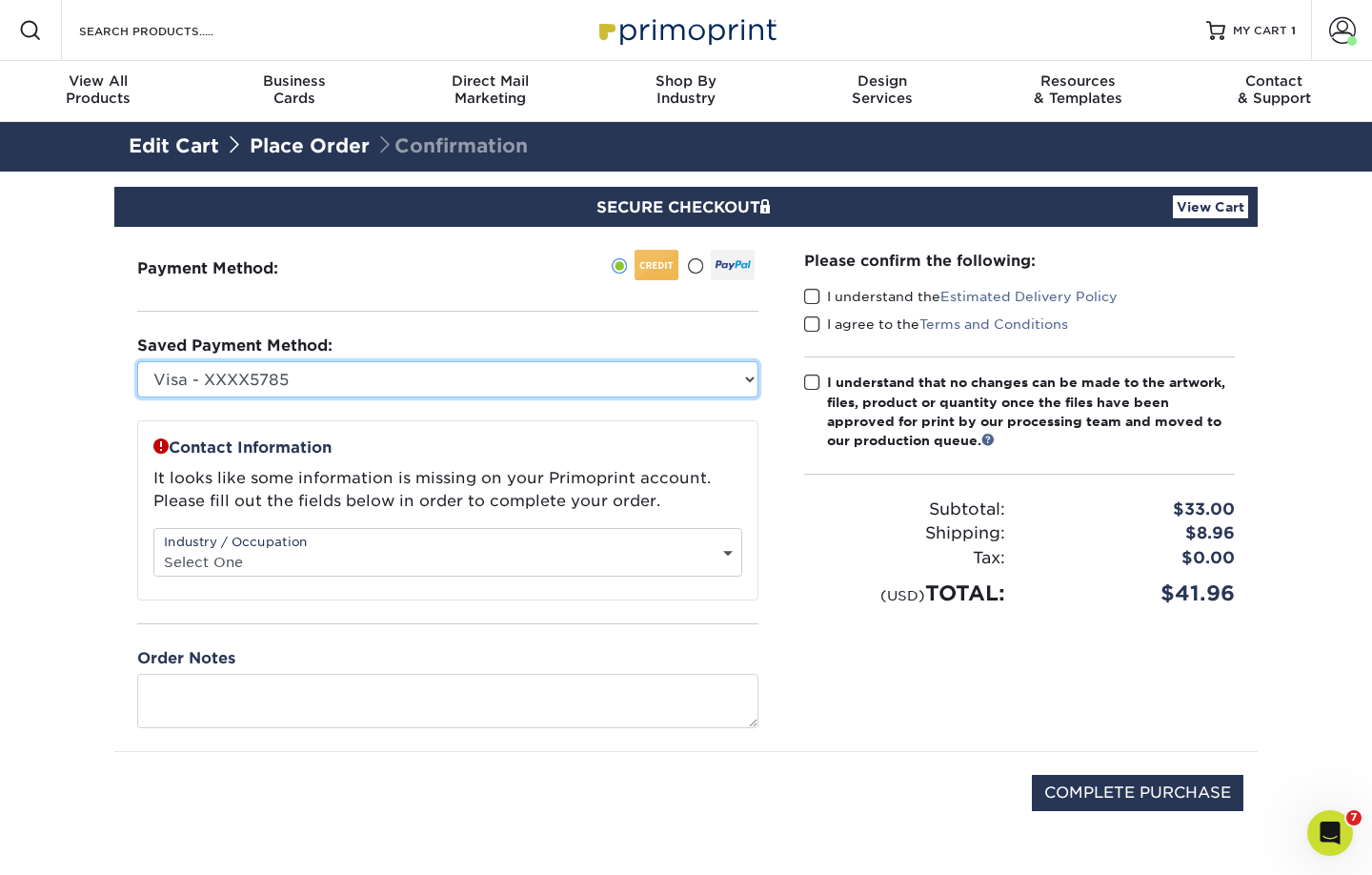
click at [351, 376] on select "Visa - XXXX5785 Visa - XXXX1399 Visa - XXXX2225 Visa - XXXX9782 Visa - XXXX9782…" at bounding box center [448, 379] width 621 height 36
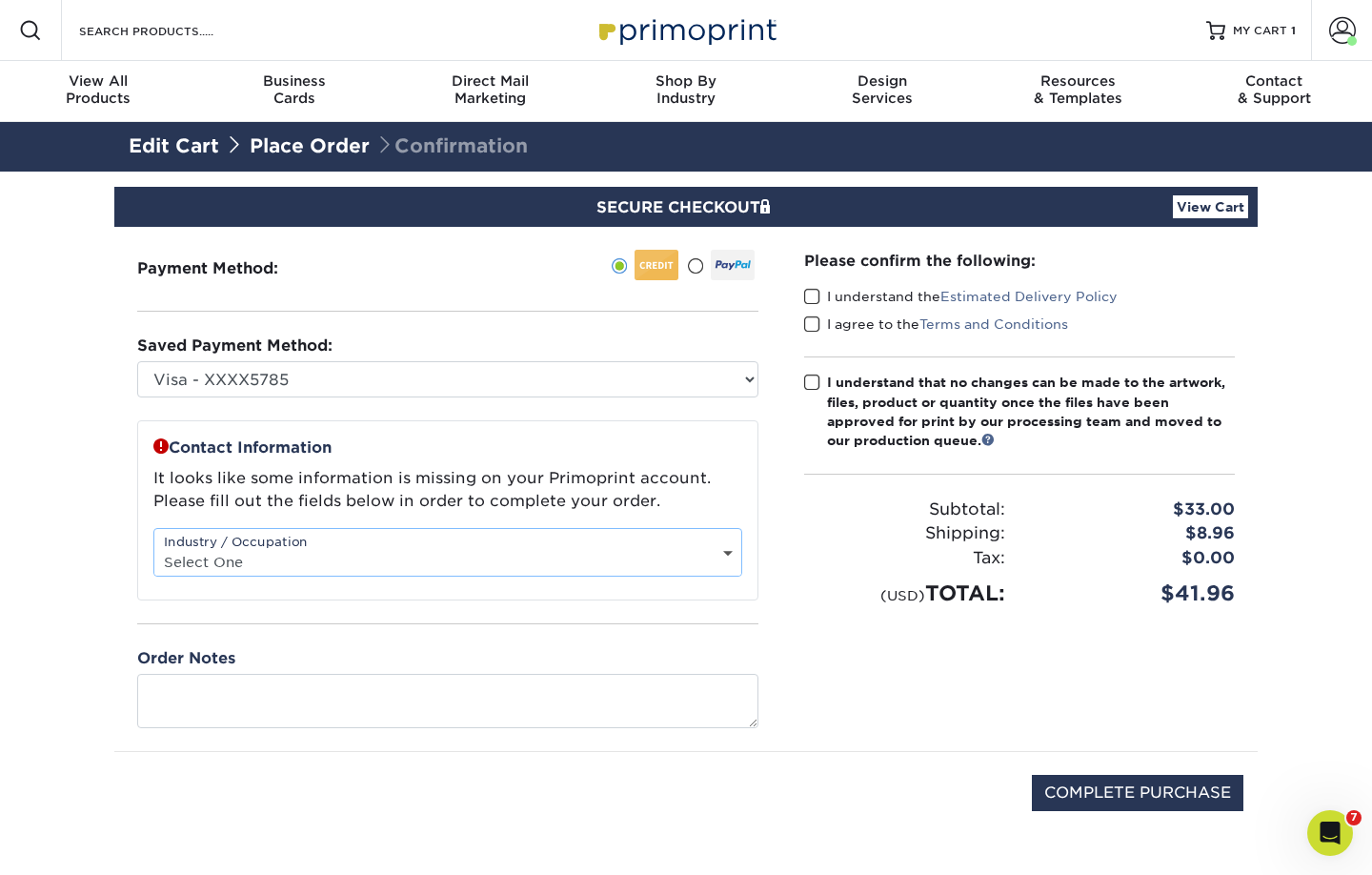
select select "2"
click at [815, 296] on span at bounding box center [812, 296] width 16 height 18
click at [0, 0] on input "I understand the Estimated Delivery Policy" at bounding box center [0, 0] width 0 height 0
click at [815, 327] on span at bounding box center [812, 324] width 16 height 18
click at [0, 0] on input "I agree to the Terms and Conditions" at bounding box center [0, 0] width 0 height 0
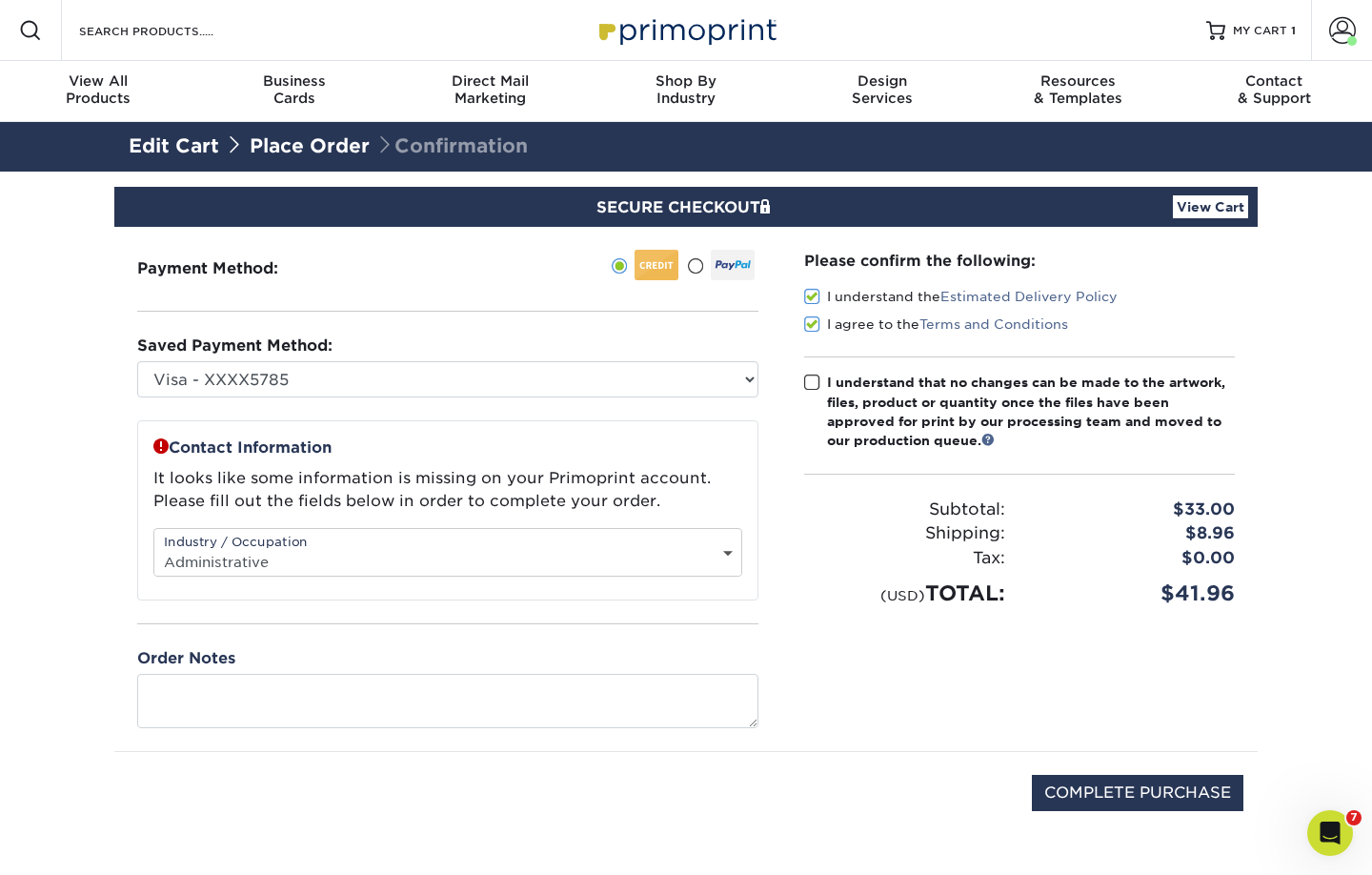
click at [814, 378] on span at bounding box center [812, 382] width 16 height 18
click at [0, 0] on input "I understand that no changes can be made to the artwork, files, product or quan…" at bounding box center [0, 0] width 0 height 0
click at [1162, 811] on input "COMPLETE PURCHASE" at bounding box center [1138, 793] width 212 height 36
click at [1175, 789] on input "COMPLETE PURCHASE" at bounding box center [1138, 793] width 212 height 36
type input "COMPLETE PURCHASE"
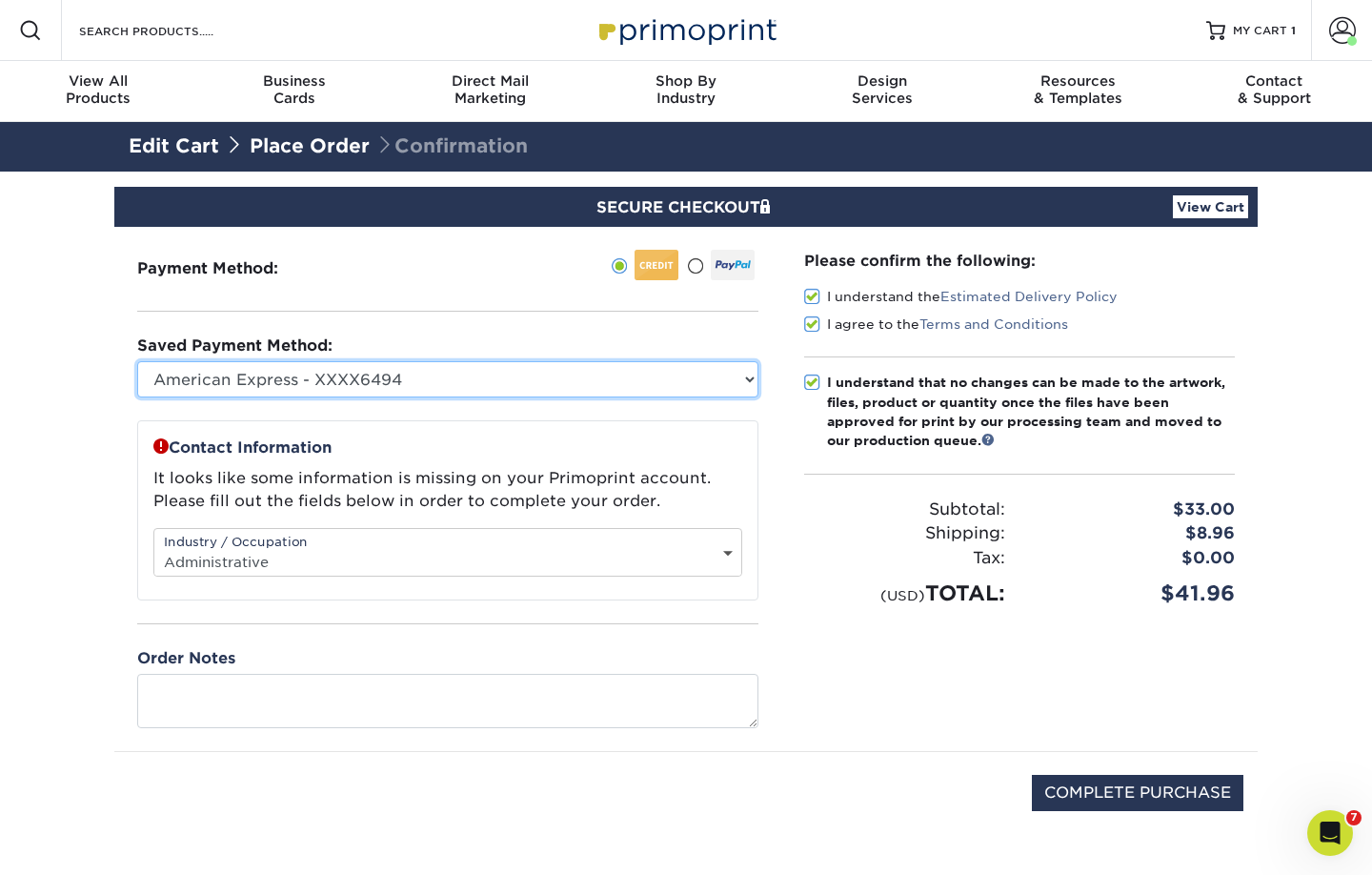
select select "74943"
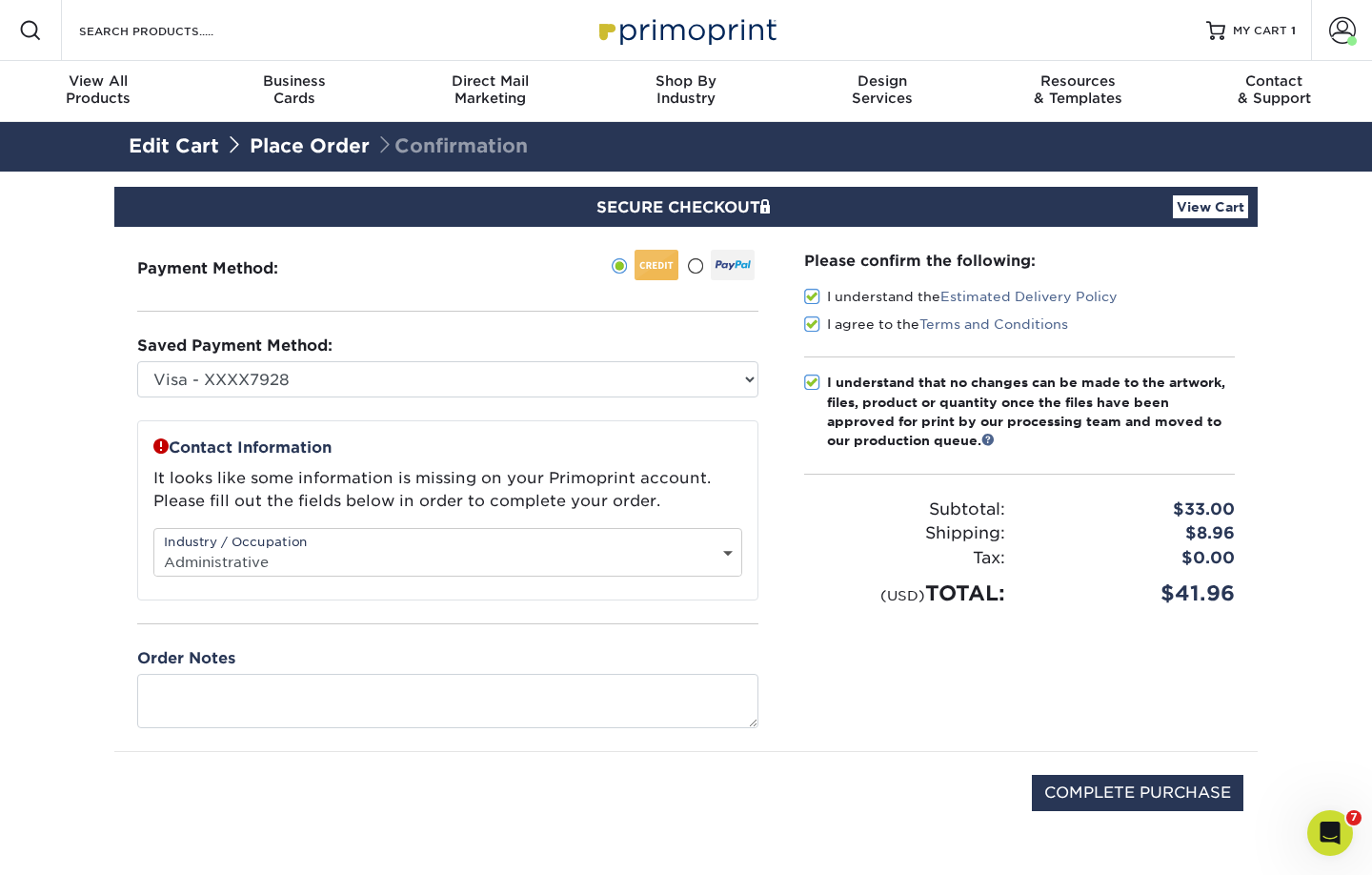
click at [1147, 813] on div "COMPLETE PURCHASE" at bounding box center [686, 803] width 1115 height 102
click at [1148, 789] on input "COMPLETE PURCHASE" at bounding box center [1138, 793] width 212 height 36
type input "PROCESSING, PLEASE WAIT..."
